Goal: Task Accomplishment & Management: Use online tool/utility

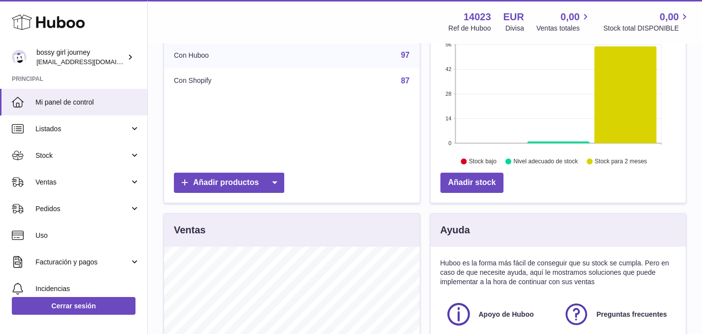
scroll to position [166, 0]
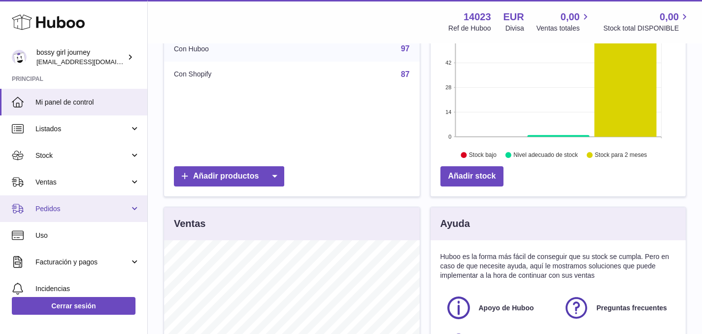
click at [58, 208] on span "Pedidos" at bounding box center [82, 208] width 94 height 9
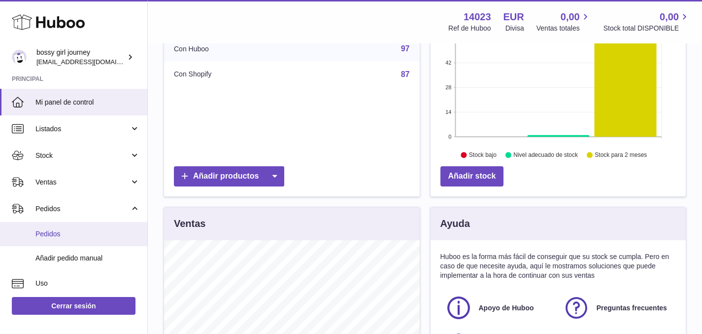
click at [63, 227] on link "Pedidos" at bounding box center [73, 234] width 147 height 24
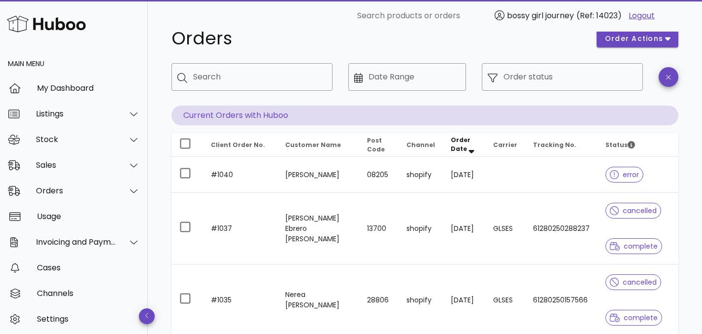
scroll to position [32, 0]
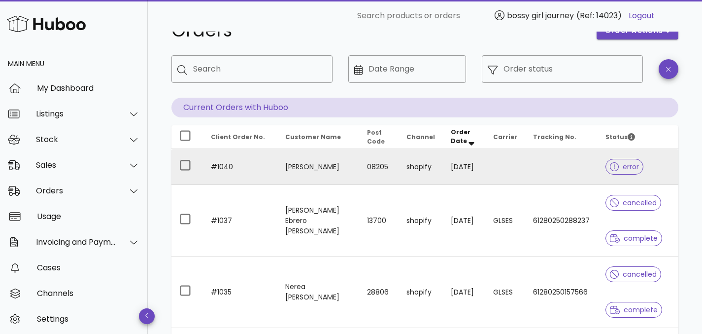
click at [532, 167] on td at bounding box center [561, 167] width 72 height 36
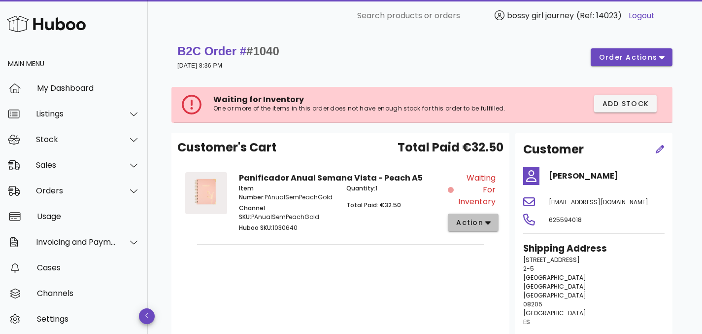
click at [476, 226] on span "action" at bounding box center [470, 222] width 28 height 10
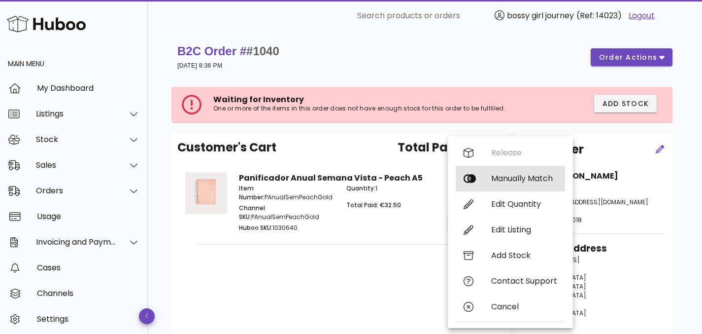
click at [511, 180] on div "Manually Match" at bounding box center [524, 178] width 66 height 9
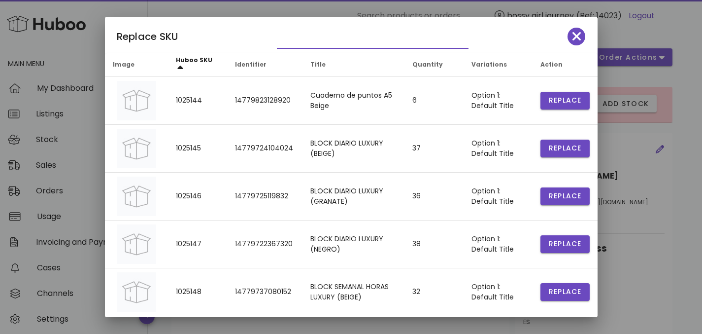
click at [298, 39] on input "text" at bounding box center [366, 41] width 178 height 16
type input "*"
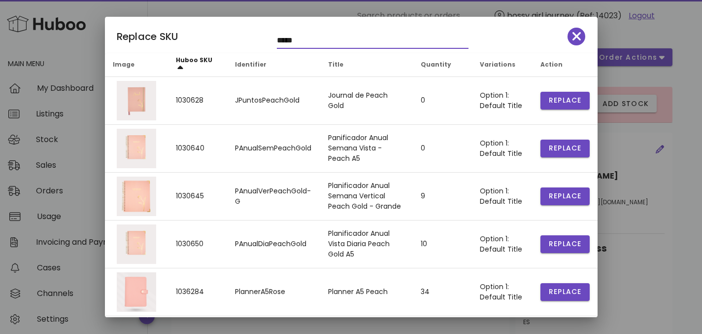
click at [312, 46] on input "*****" at bounding box center [366, 41] width 178 height 16
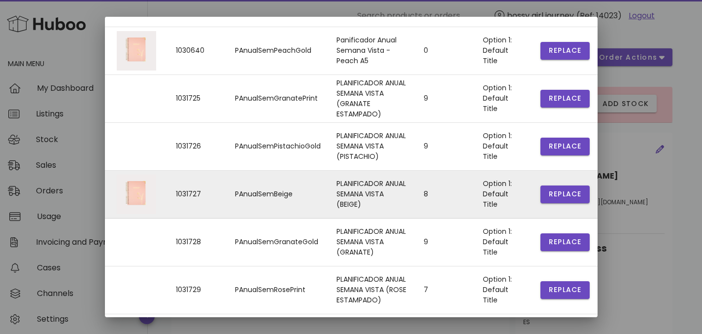
scroll to position [165, 0]
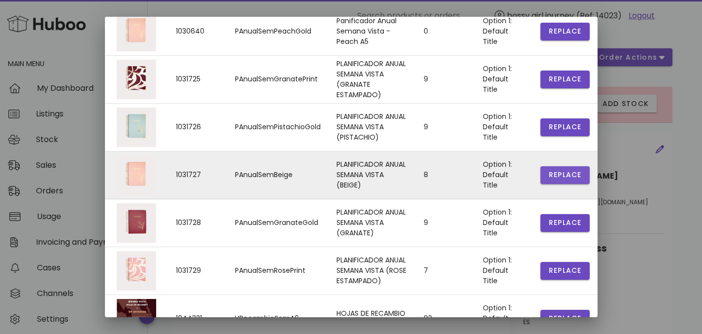
type input "**********"
click at [554, 175] on span "Replace" at bounding box center [566, 175] width 34 height 10
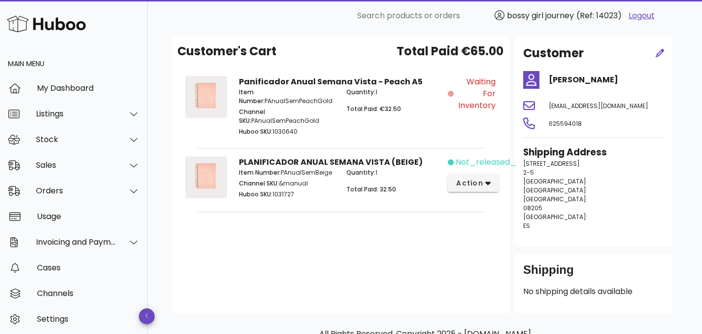
scroll to position [0, 0]
